Goal: Information Seeking & Learning: Learn about a topic

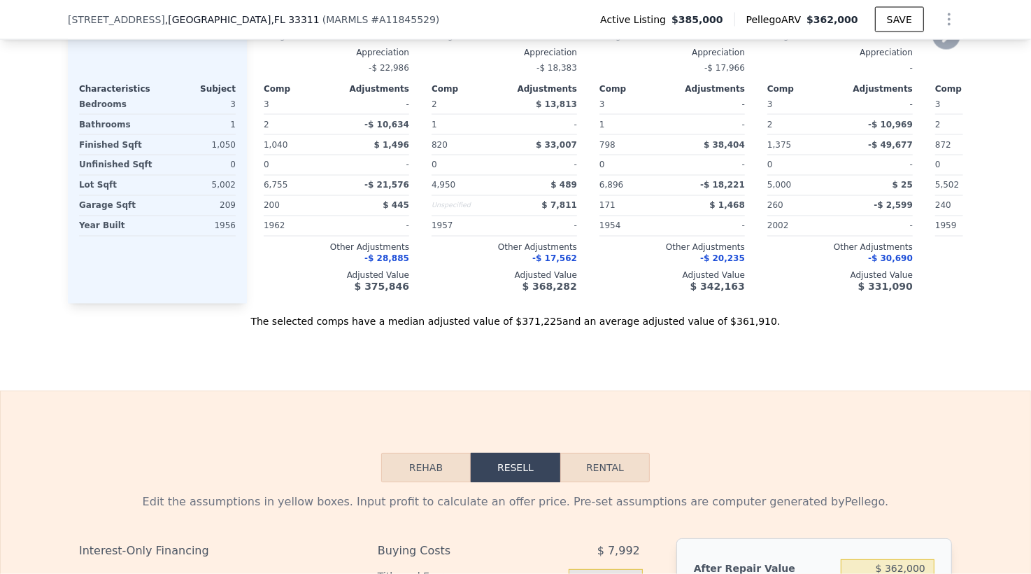
scroll to position [1580, 0]
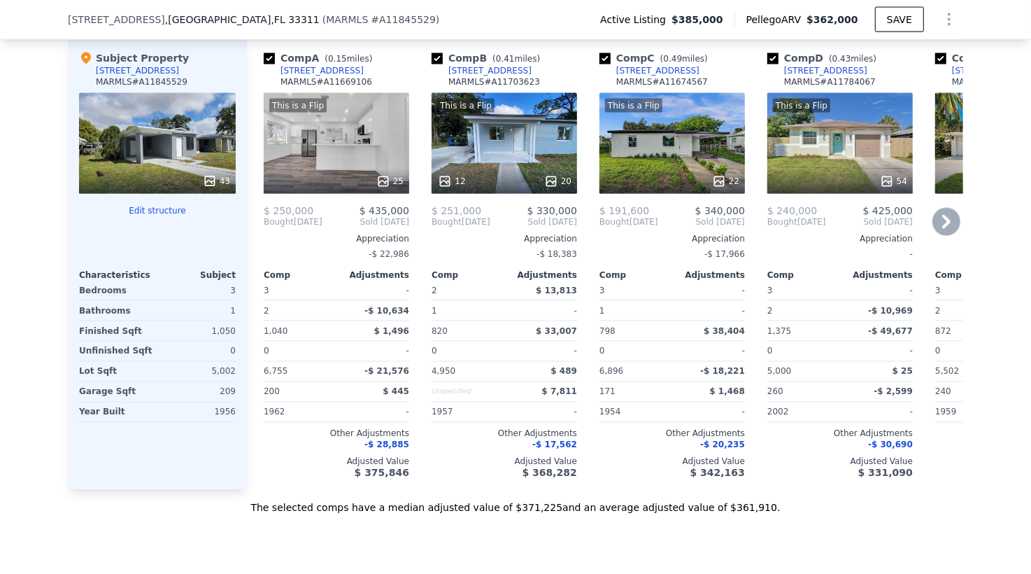
drag, startPoint x: 292, startPoint y: 71, endPoint x: 271, endPoint y: 67, distance: 22.0
click at [271, 67] on link "[STREET_ADDRESS]" at bounding box center [314, 70] width 100 height 11
click at [268, 558] on div "Sale Comps Rental Comps We found 12 sales that match your search Listings provi…" at bounding box center [515, 99] width 1031 height 955
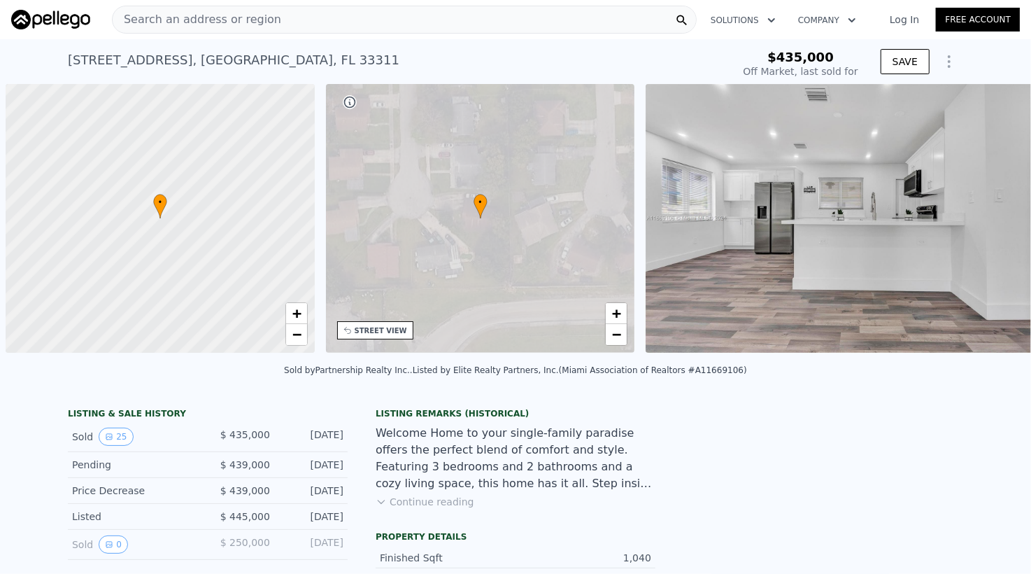
scroll to position [0, 6]
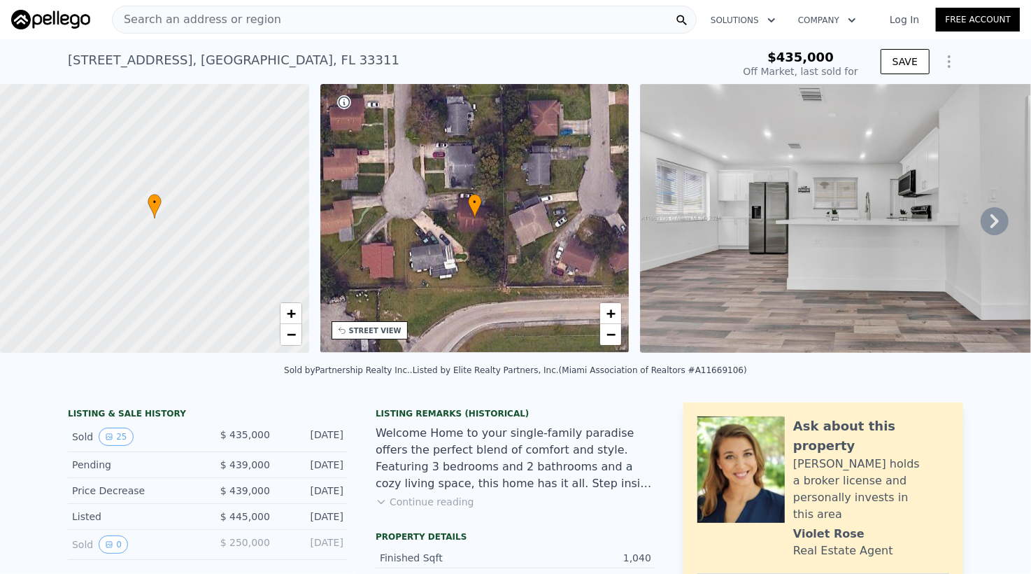
click at [981, 228] on icon at bounding box center [995, 221] width 28 height 28
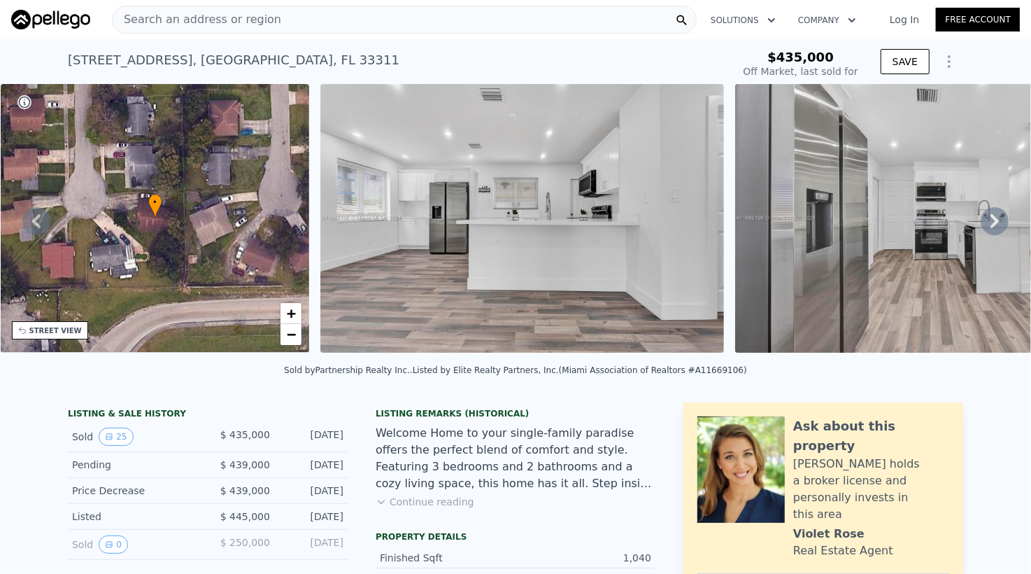
click at [981, 228] on icon at bounding box center [995, 221] width 28 height 28
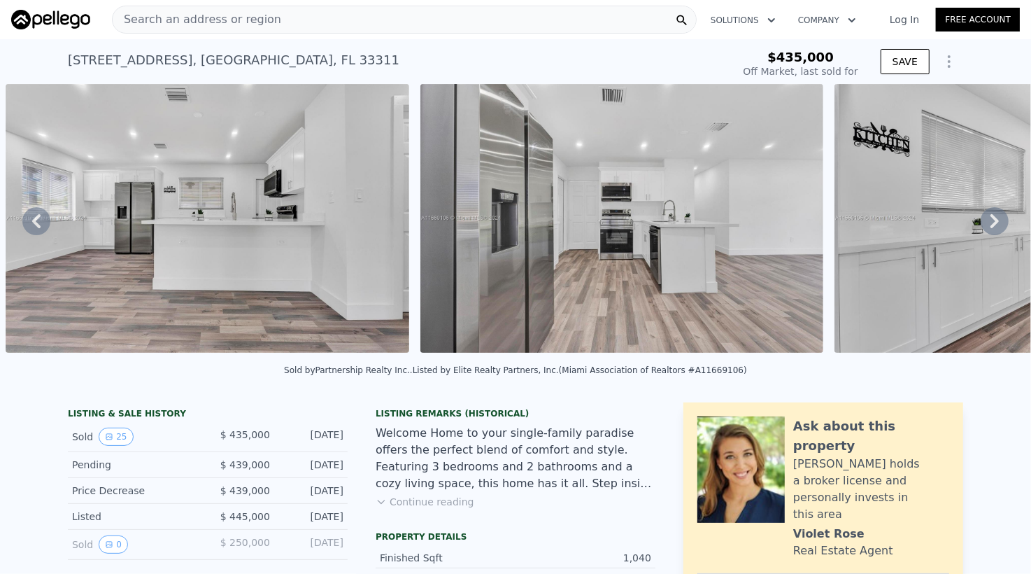
click at [981, 228] on icon at bounding box center [995, 221] width 28 height 28
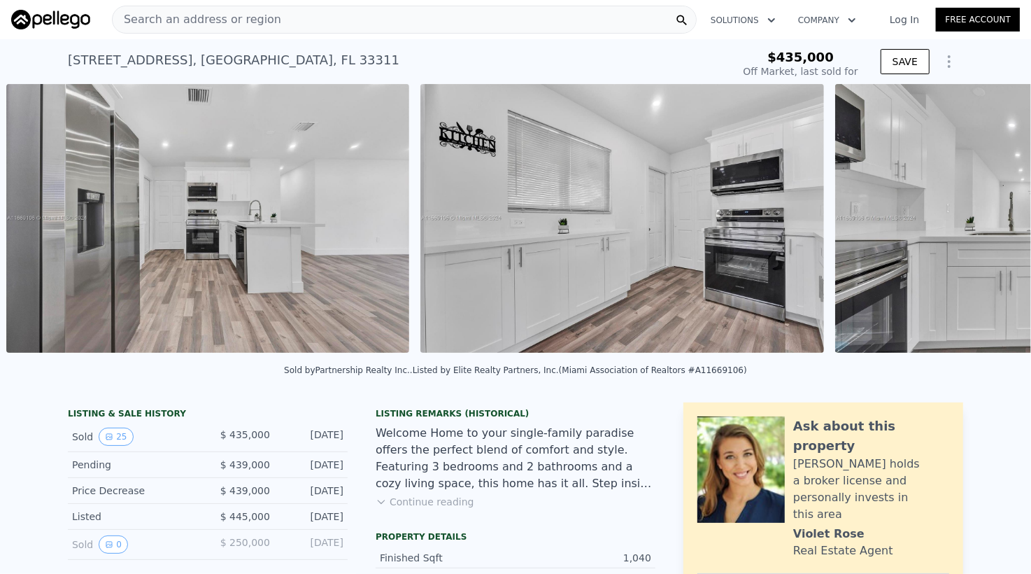
scroll to position [0, 1469]
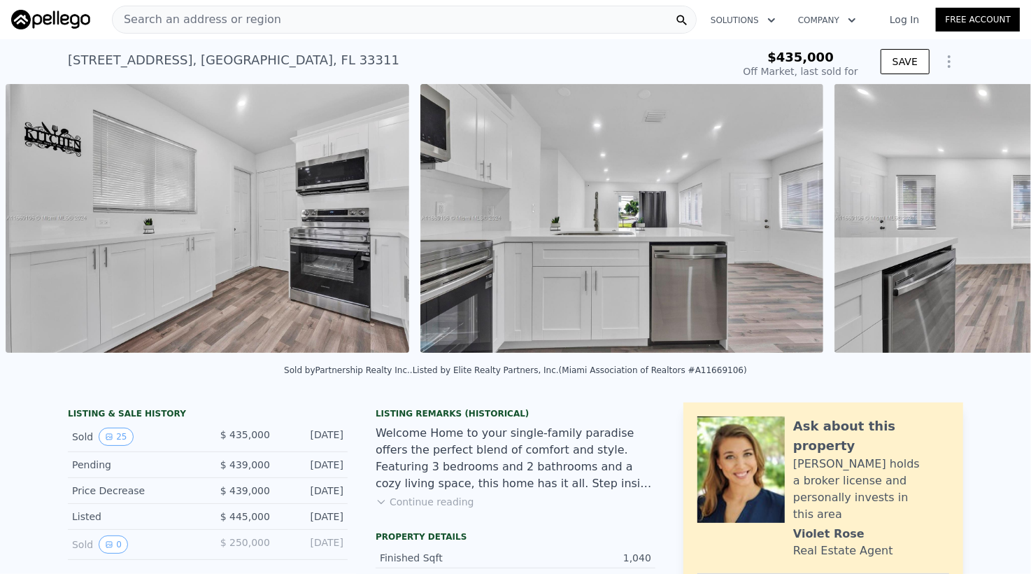
click at [981, 228] on img at bounding box center [1037, 218] width 404 height 269
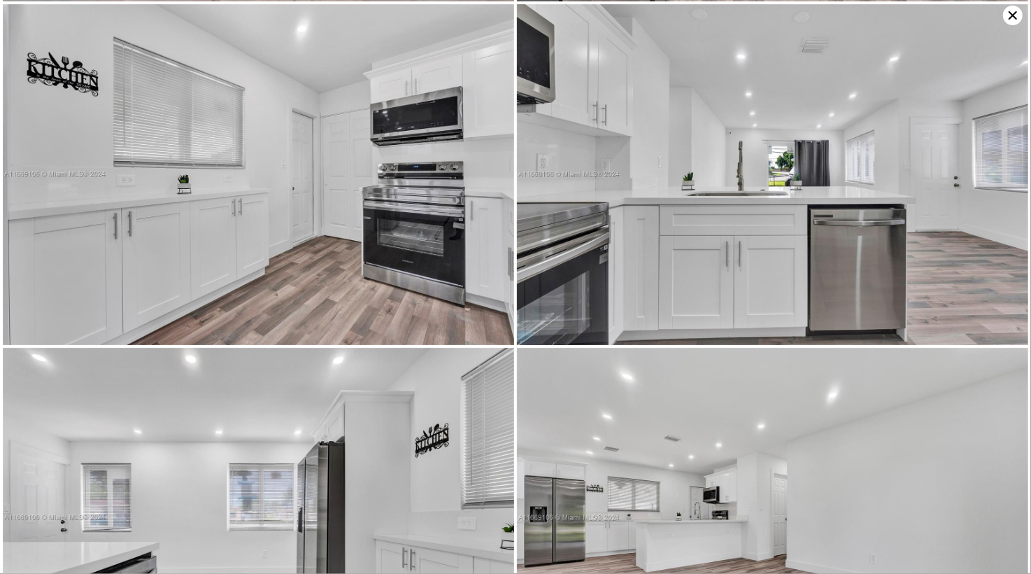
click at [981, 228] on img at bounding box center [772, 174] width 511 height 341
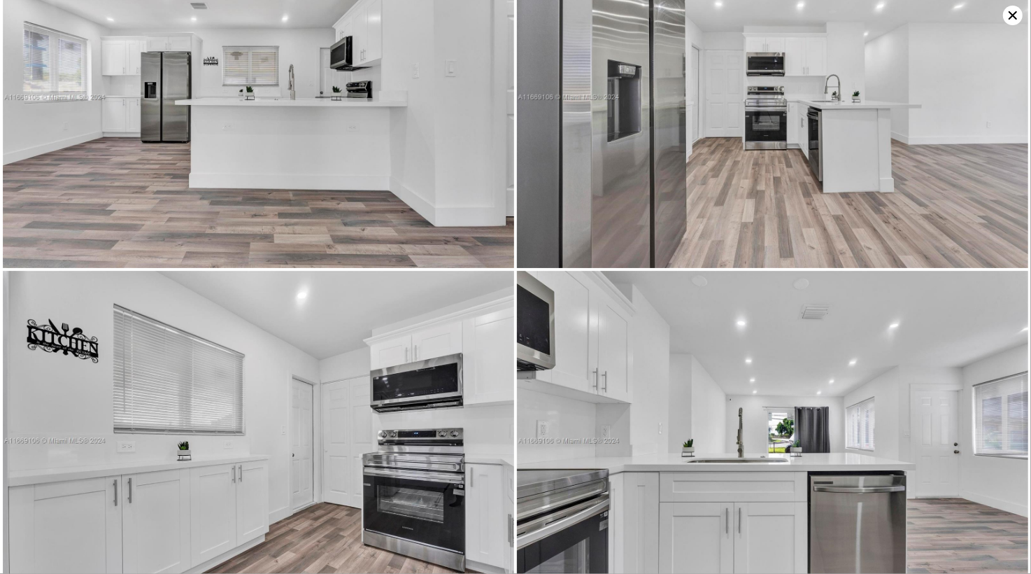
scroll to position [0, 0]
